Goal: Browse casually

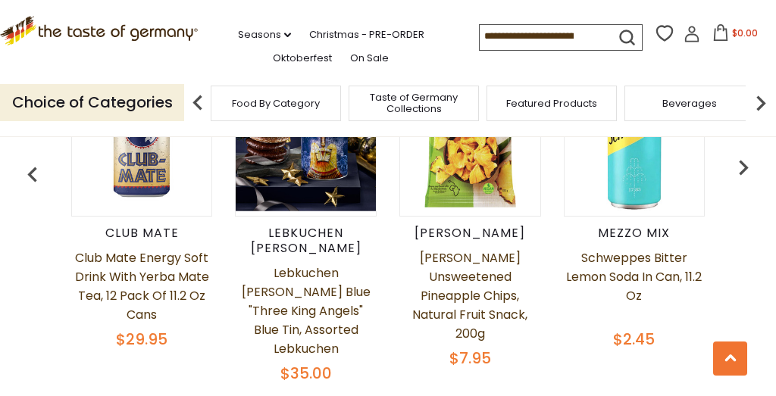
scroll to position [674, 0]
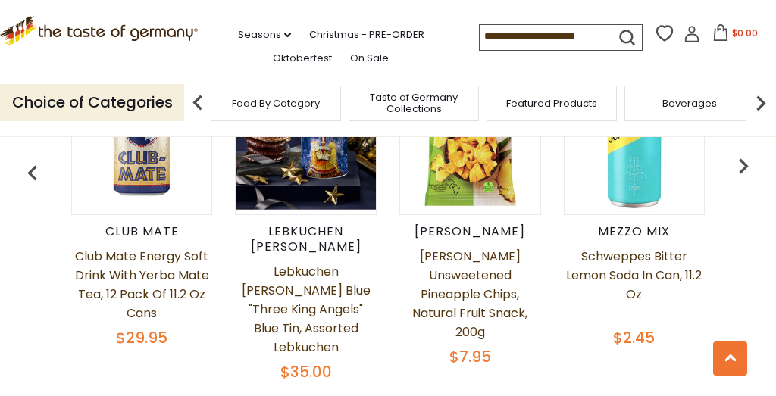
click at [245, 107] on span "Food By Category" at bounding box center [276, 103] width 88 height 11
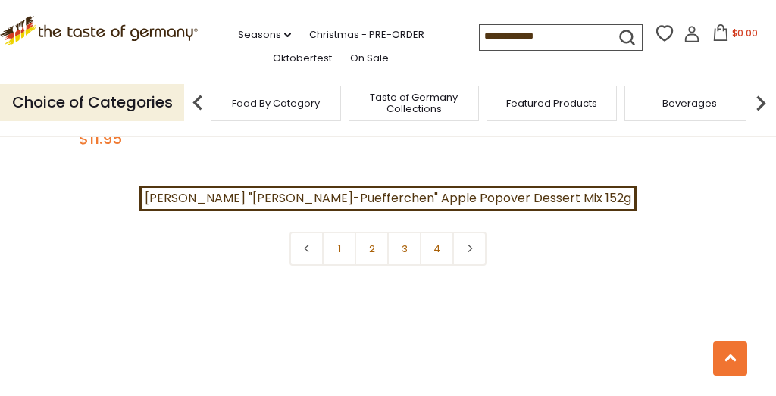
scroll to position [3238, 0]
click at [370, 233] on link "2" at bounding box center [371, 250] width 34 height 34
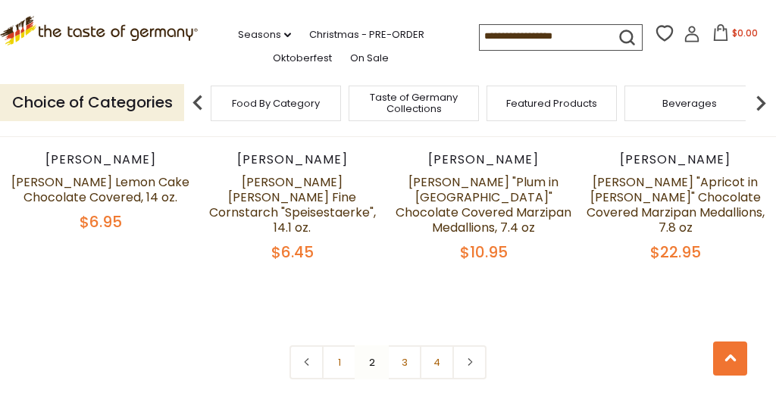
scroll to position [3205, 0]
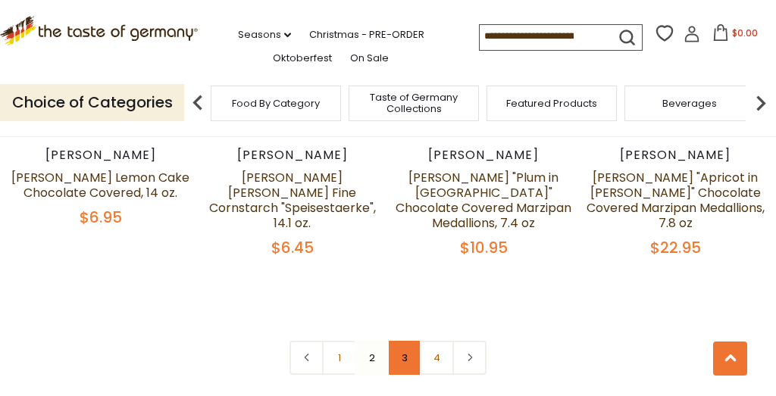
click at [399, 341] on link "3" at bounding box center [404, 358] width 34 height 34
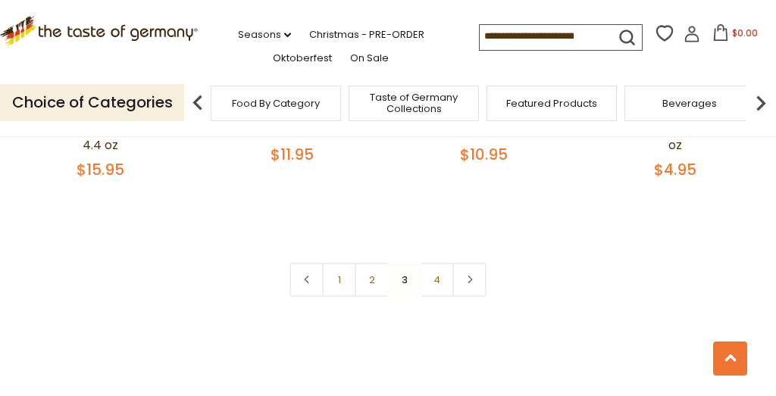
scroll to position [3229, 0]
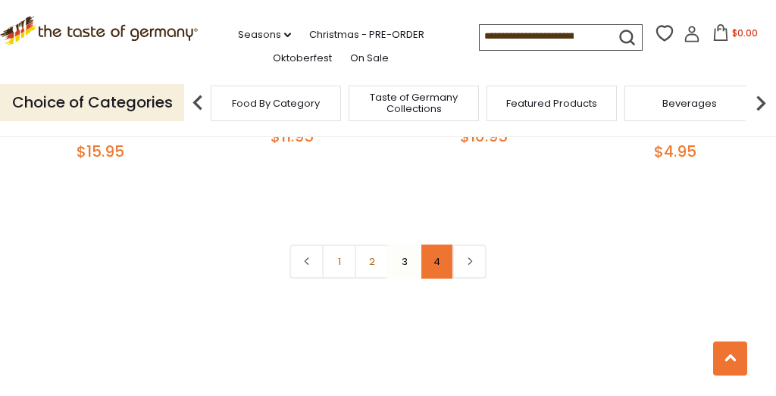
click at [432, 245] on link "4" at bounding box center [437, 262] width 34 height 34
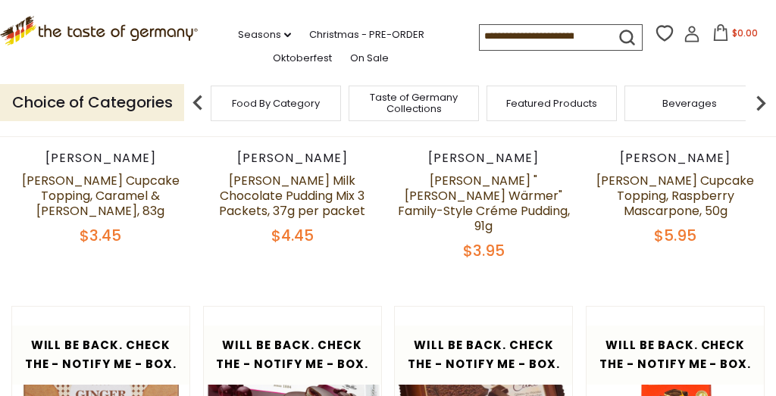
scroll to position [236, 0]
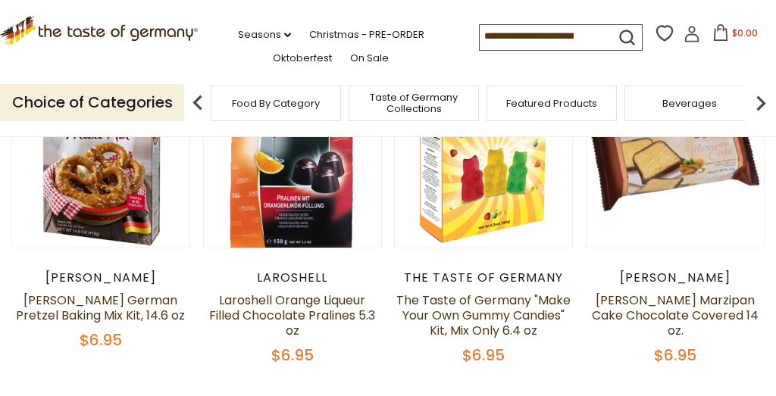
click at [423, 92] on span "Taste of Germany Collections" at bounding box center [413, 103] width 121 height 23
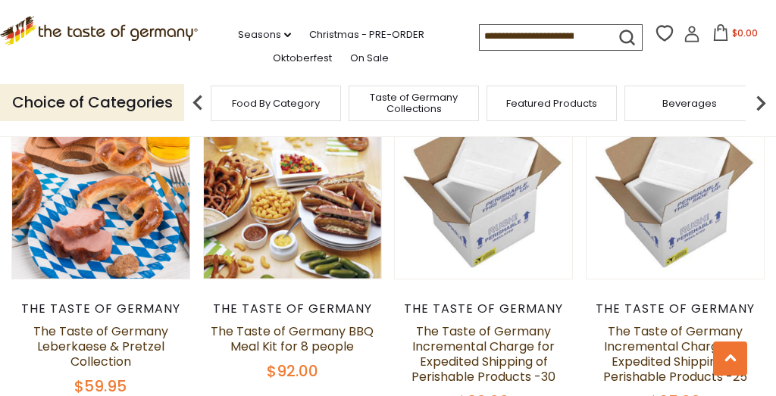
scroll to position [896, 0]
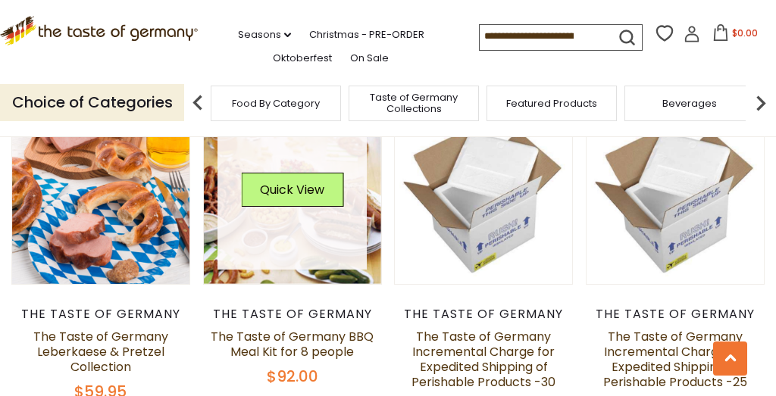
click at [290, 257] on link at bounding box center [291, 195] width 148 height 148
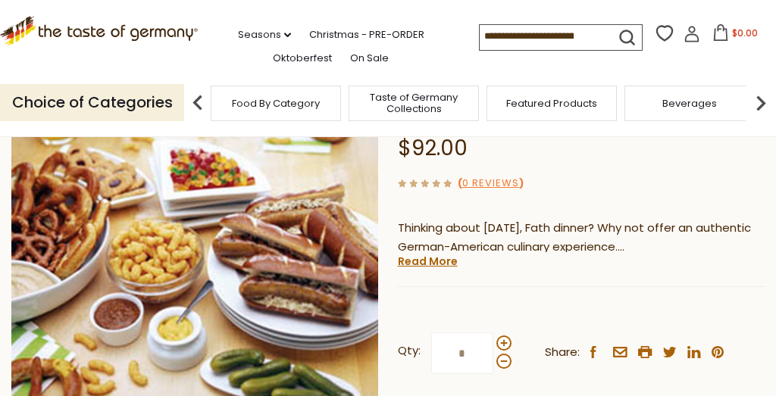
scroll to position [181, 0]
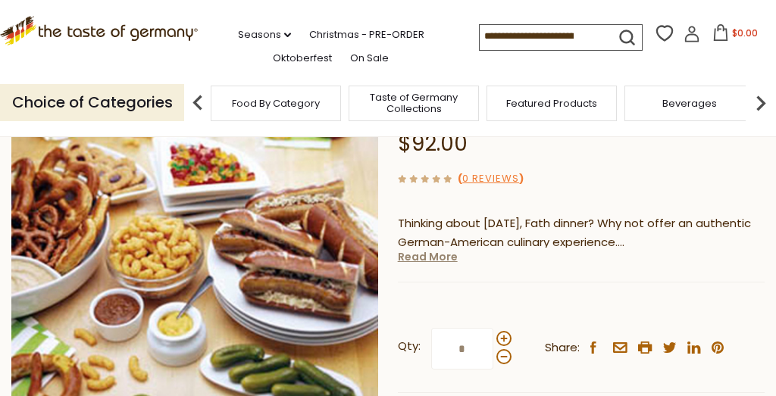
click at [423, 257] on link "Read More" at bounding box center [428, 256] width 60 height 15
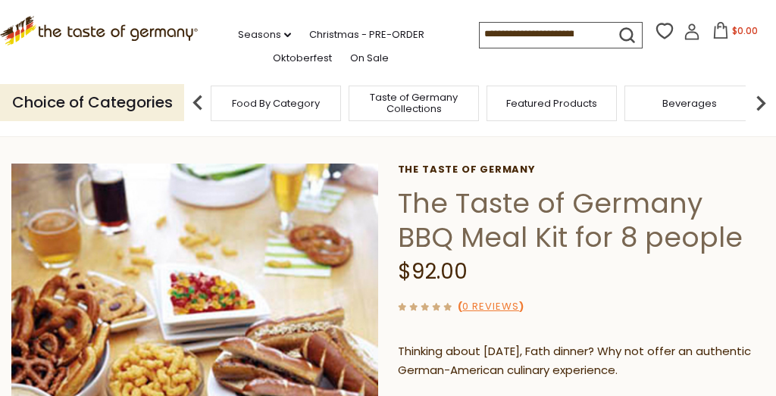
scroll to position [0, 0]
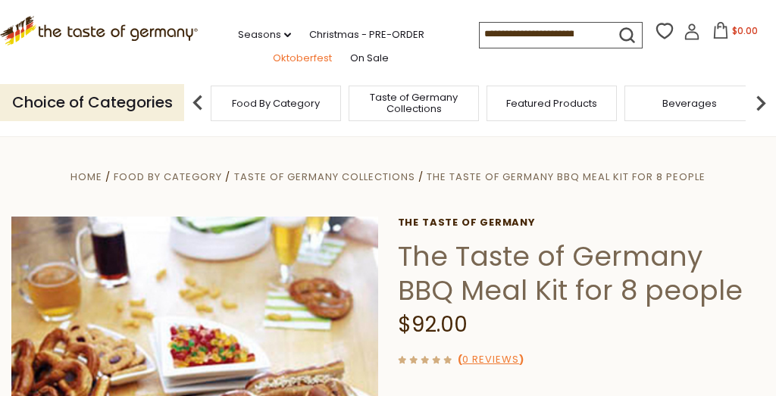
click at [305, 62] on link "Oktoberfest" at bounding box center [302, 58] width 59 height 17
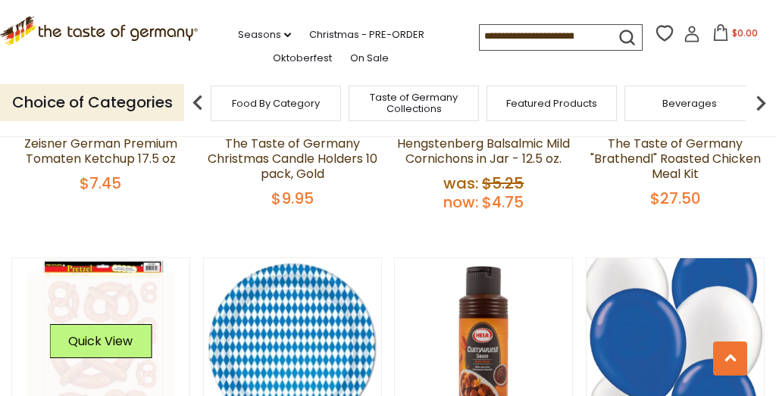
scroll to position [2704, 0]
